Goal: Task Accomplishment & Management: Use online tool/utility

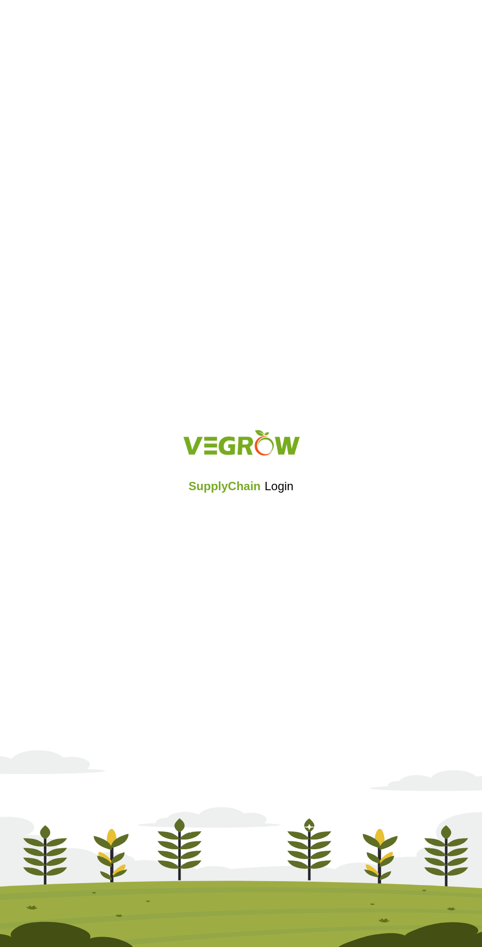
click at [252, 509] on iframe at bounding box center [241, 513] width 118 height 22
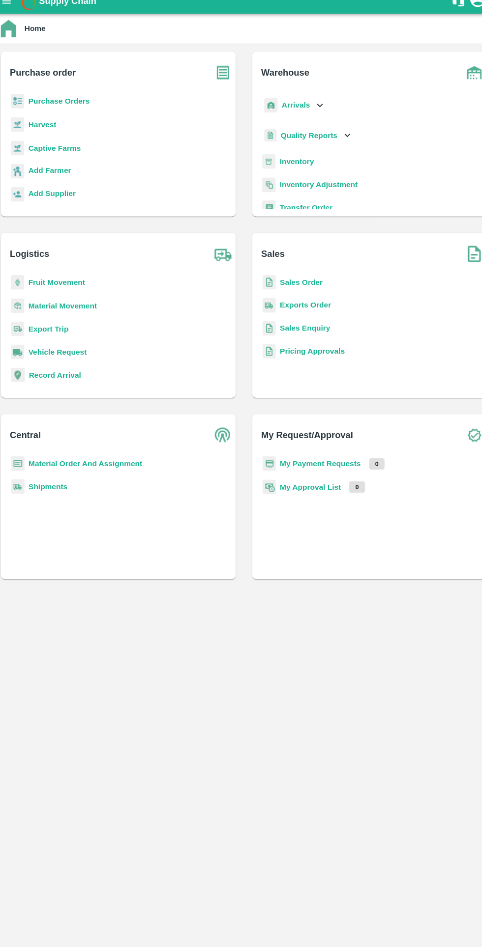
click at [312, 112] on icon at bounding box center [313, 112] width 11 height 11
click at [303, 170] on b "Inventory" at bounding box center [291, 170] width 33 height 8
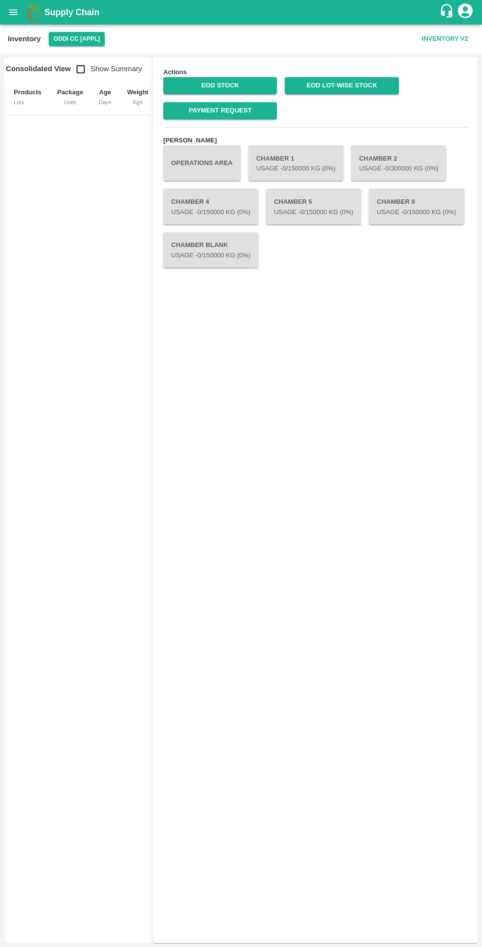
click at [87, 40] on button "Oddi CC [APPL]" at bounding box center [77, 39] width 57 height 14
click at [88, 114] on li "FruitX [PERSON_NAME]" at bounding box center [72, 109] width 109 height 17
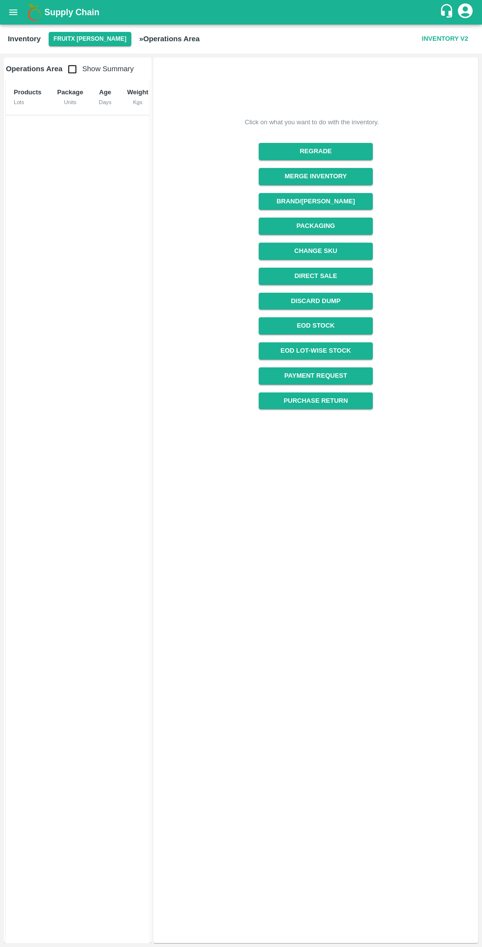
click at [326, 371] on link "Payment Request" at bounding box center [315, 376] width 114 height 17
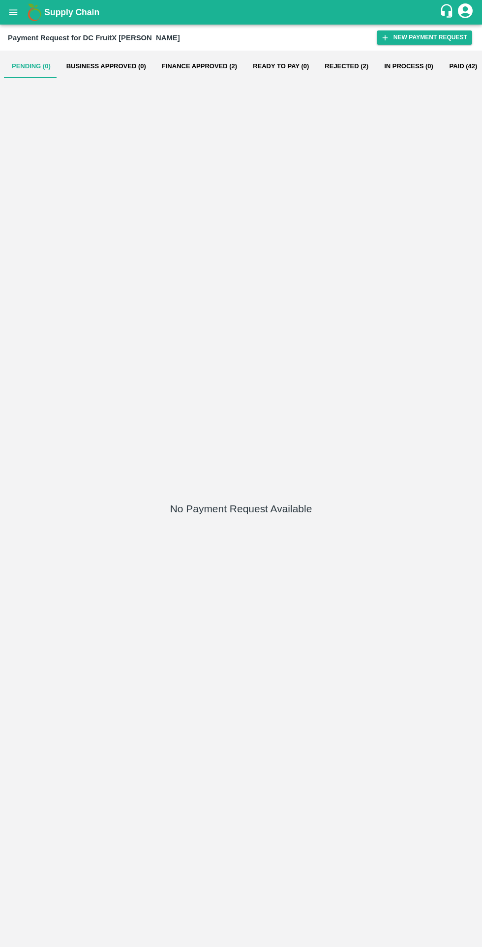
click at [209, 65] on button "Finance Approved (2)" at bounding box center [199, 67] width 91 height 24
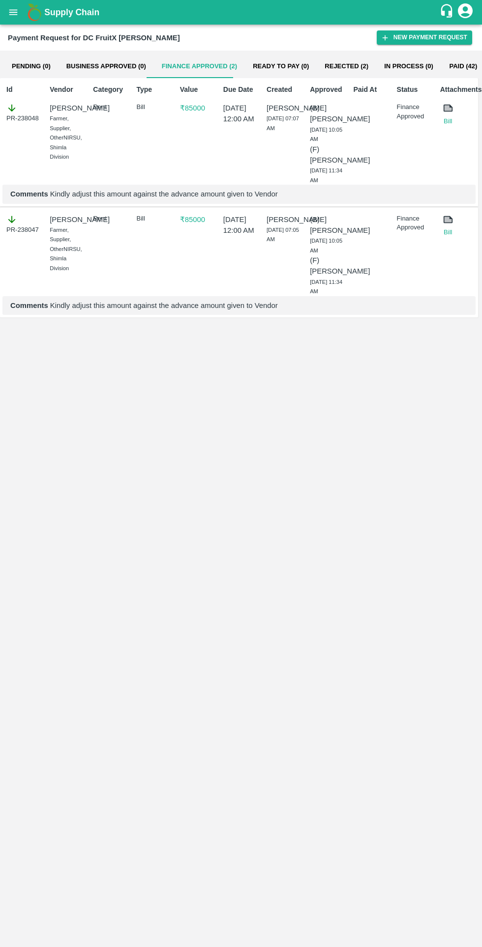
click at [451, 126] on link "Bill" at bounding box center [448, 121] width 16 height 10
click at [447, 233] on link "Bill" at bounding box center [448, 233] width 16 height 10
